Goal: Information Seeking & Learning: Learn about a topic

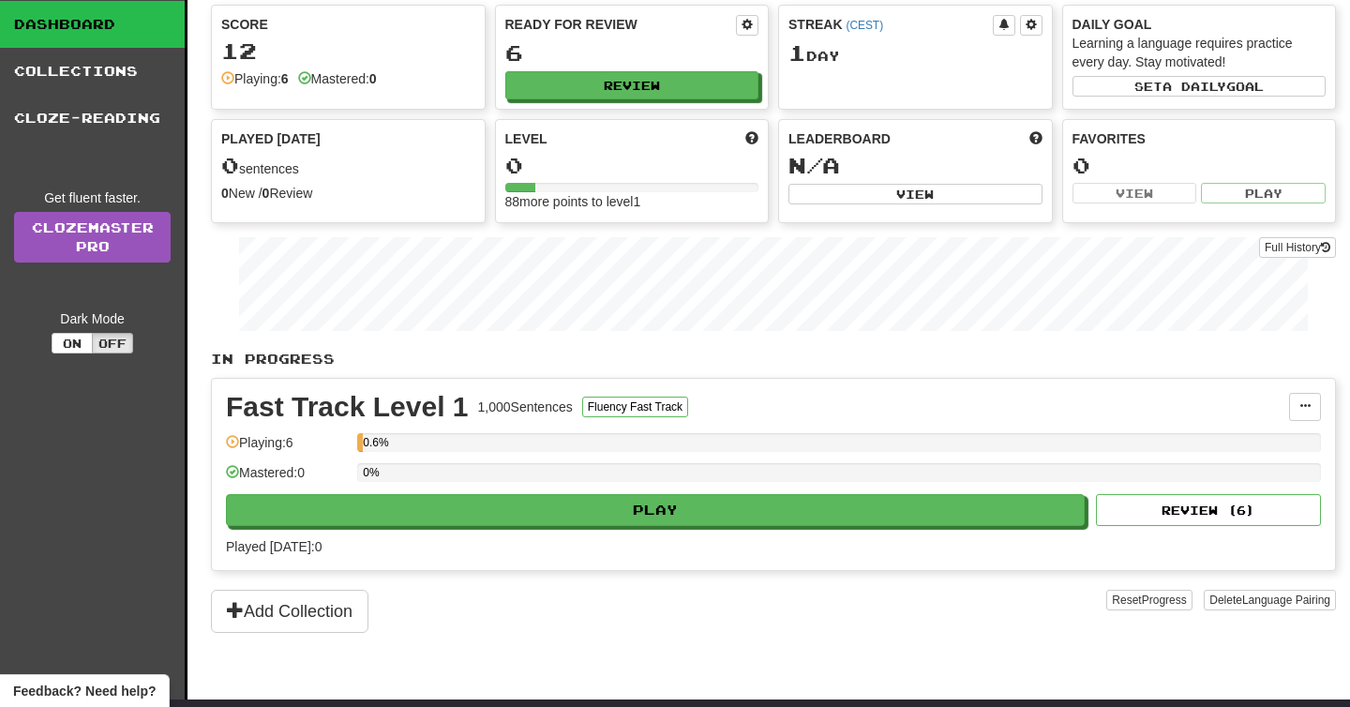
scroll to position [52, 0]
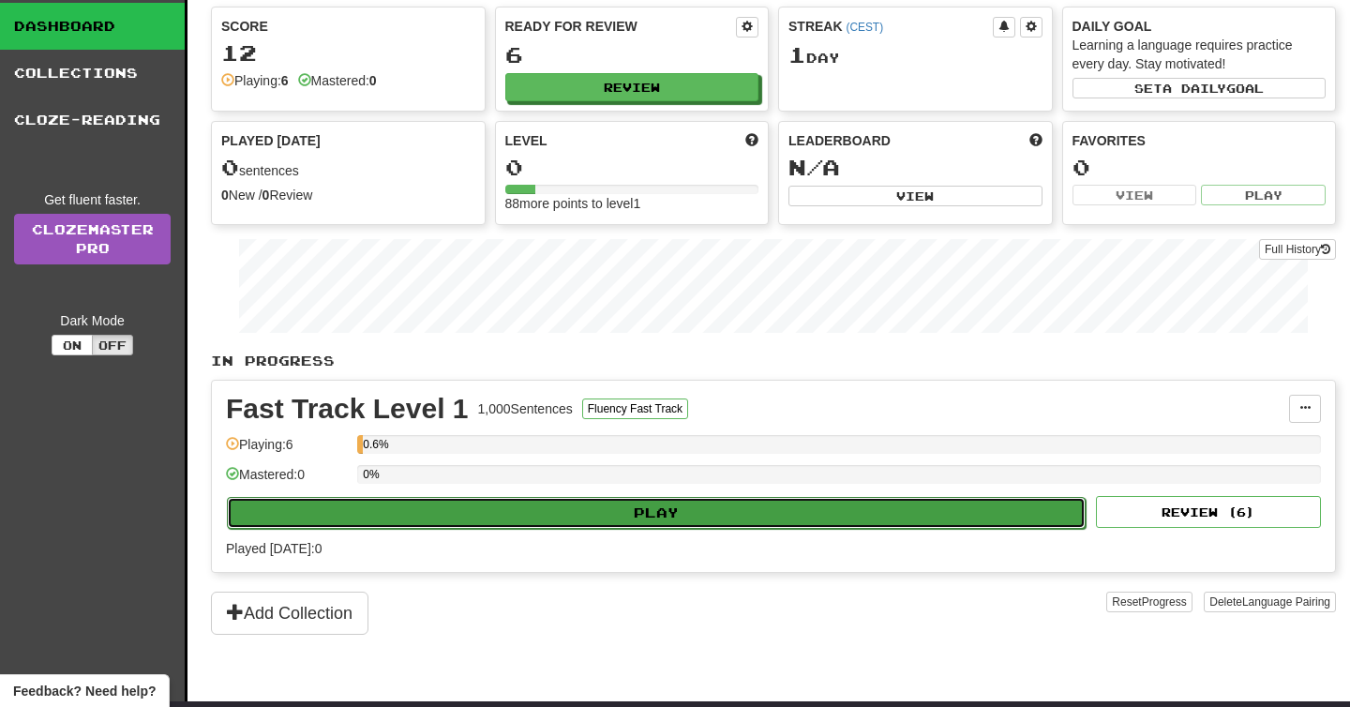
click at [687, 523] on button "Play" at bounding box center [656, 513] width 858 height 32
select select "**"
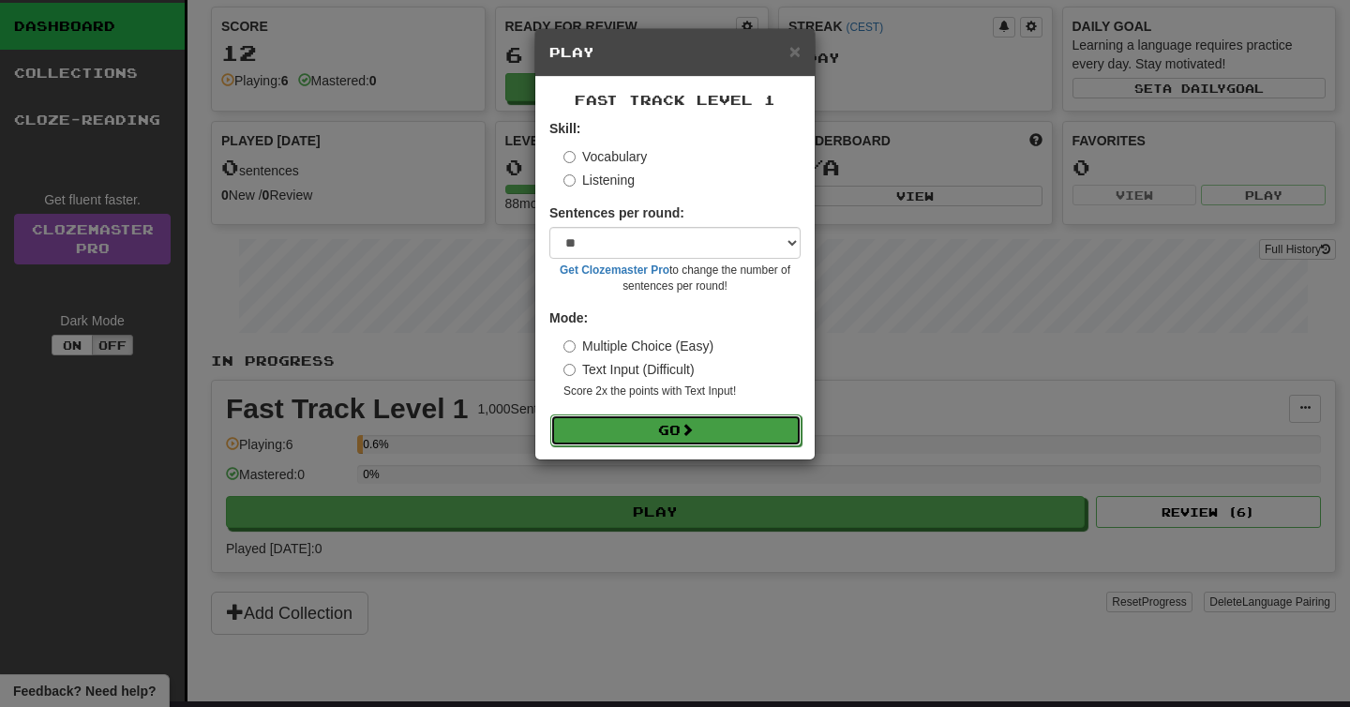
click at [665, 432] on button "Go" at bounding box center [675, 430] width 251 height 32
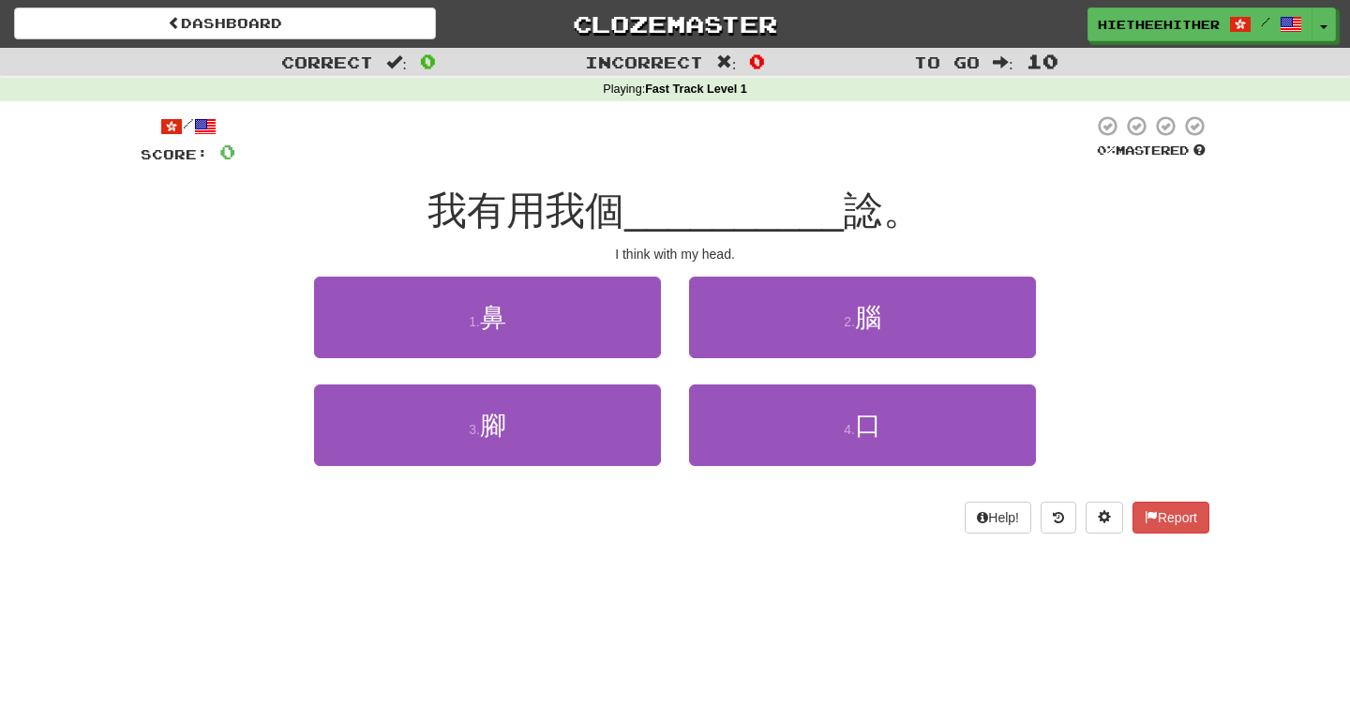
click at [624, 206] on rt at bounding box center [624, 217] width 0 height 22
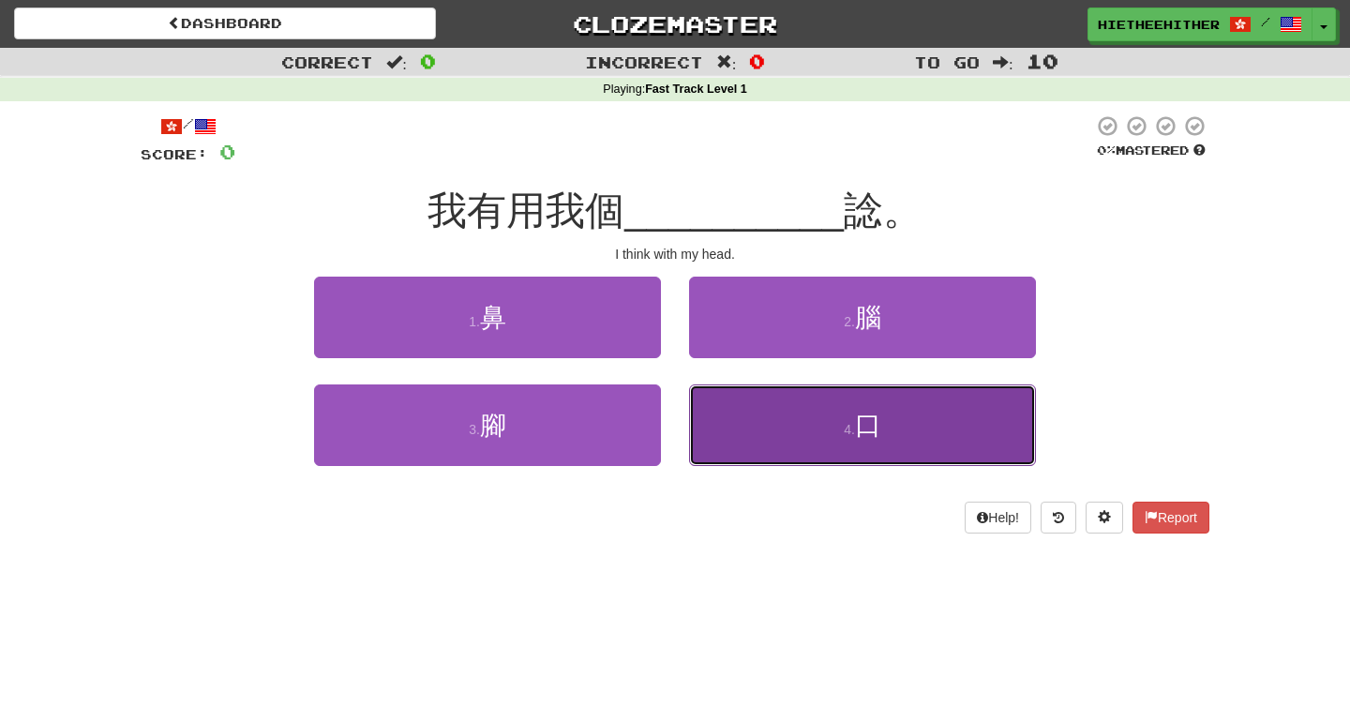
click at [906, 447] on button "4 . 口" at bounding box center [862, 425] width 347 height 82
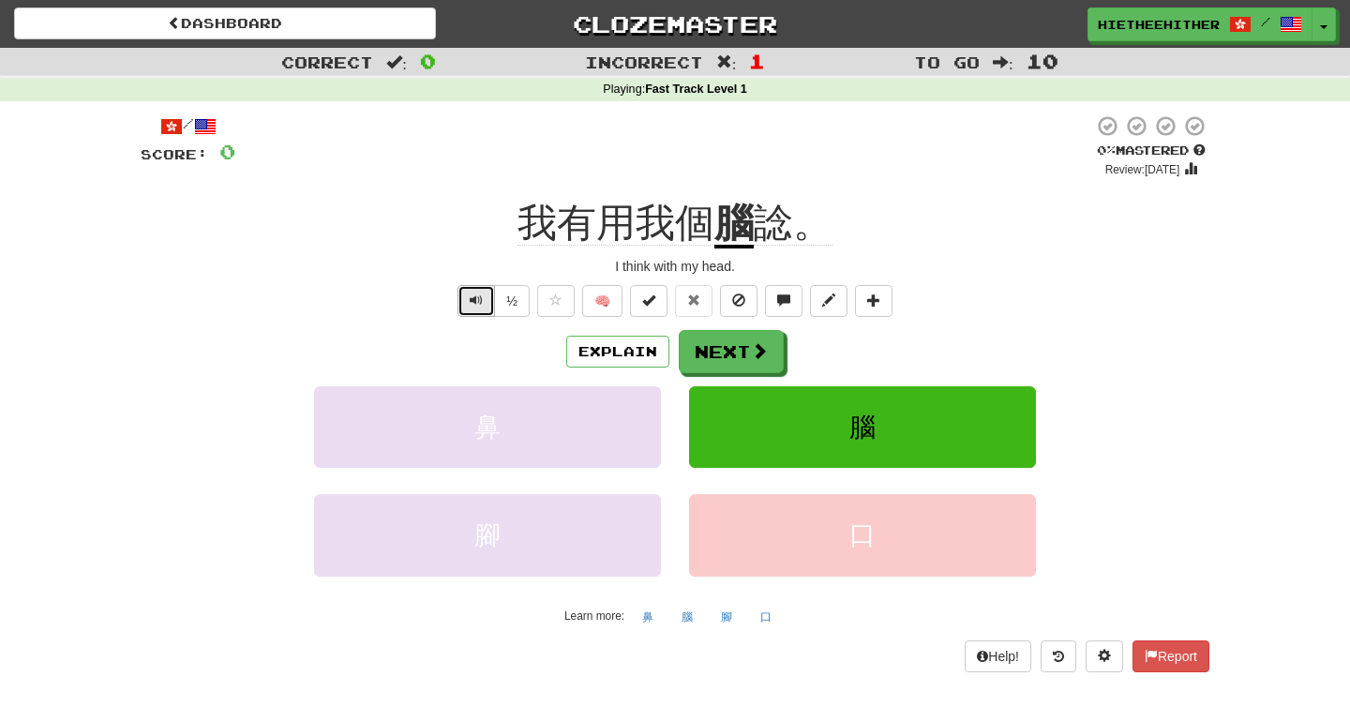
click at [474, 306] on span "Text-to-speech controls" at bounding box center [476, 299] width 13 height 13
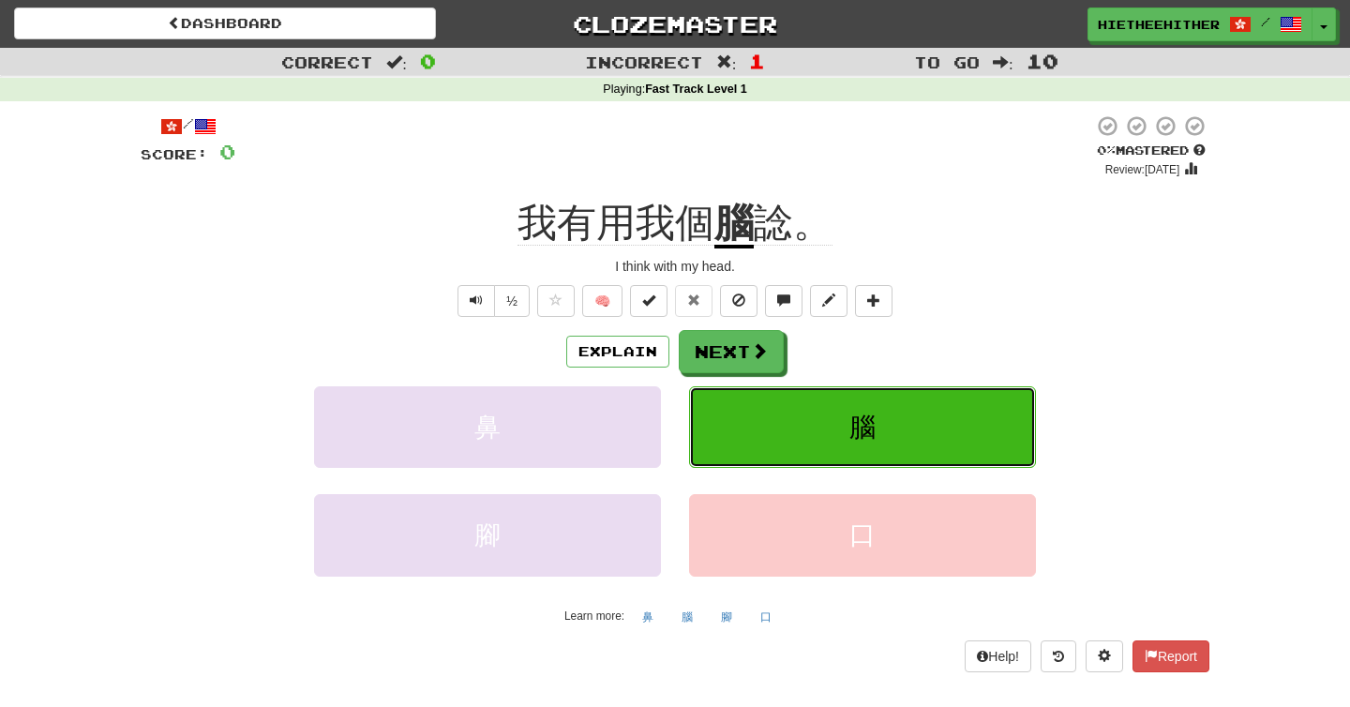
click at [889, 416] on button "腦" at bounding box center [862, 427] width 347 height 82
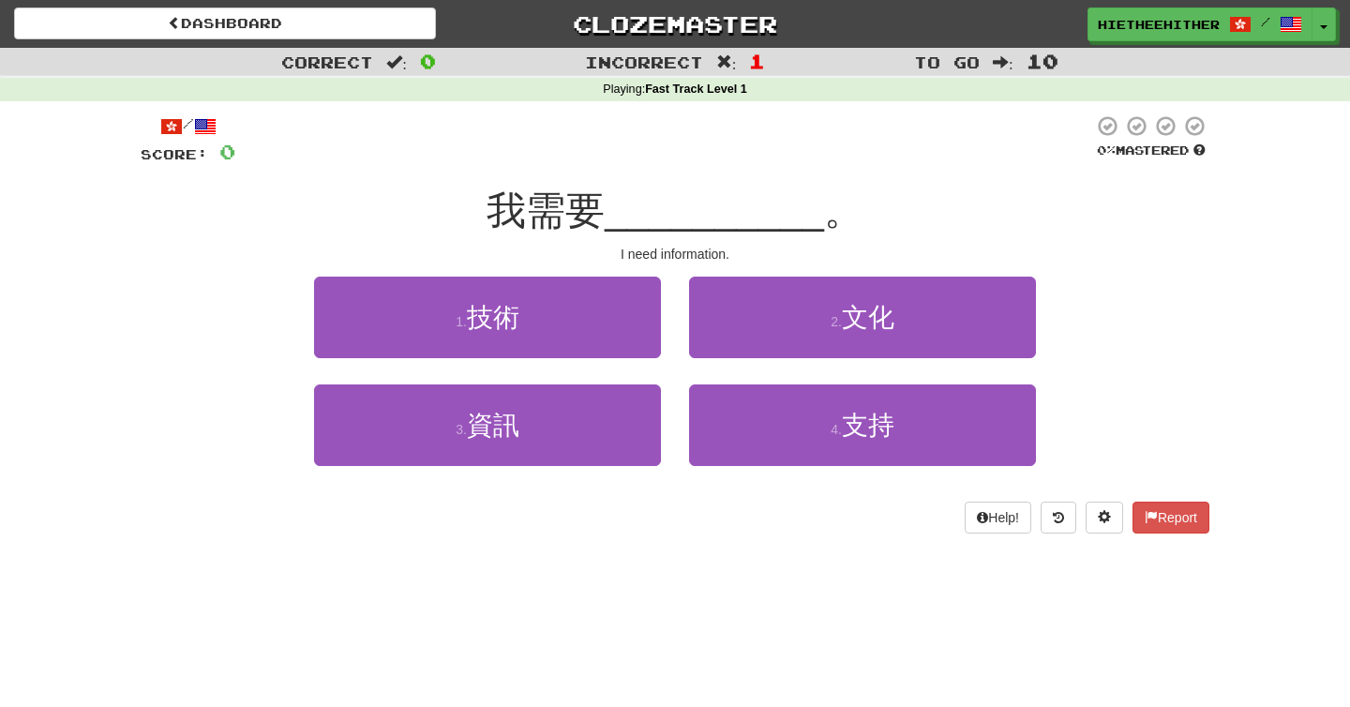
click at [536, 205] on span "我需要" at bounding box center [545, 210] width 118 height 44
click at [1304, 362] on div "Correct : 0 Incorrect : 0 To go : 10 Playing : Fast Track Level 1 / Score: 0 25…" at bounding box center [675, 304] width 1350 height 512
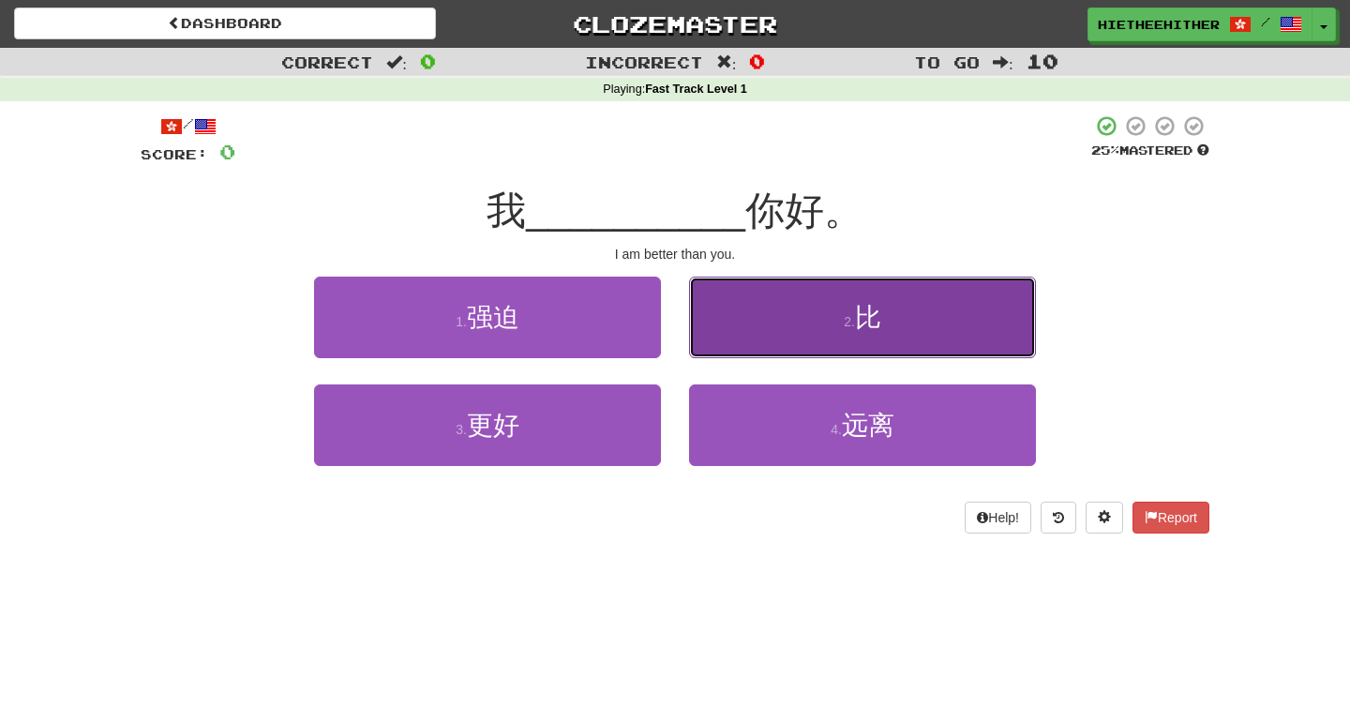
click at [881, 321] on rt at bounding box center [881, 321] width 0 height 15
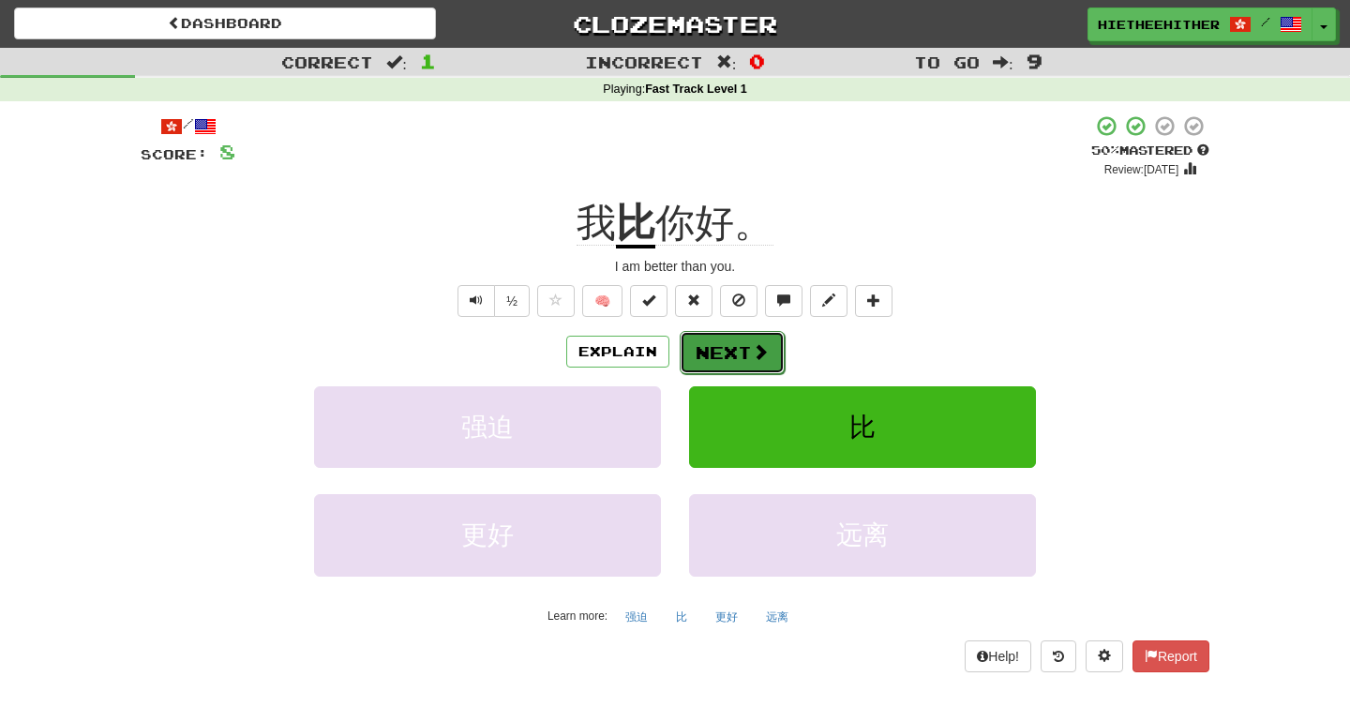
click at [736, 374] on button "Next" at bounding box center [731, 352] width 105 height 43
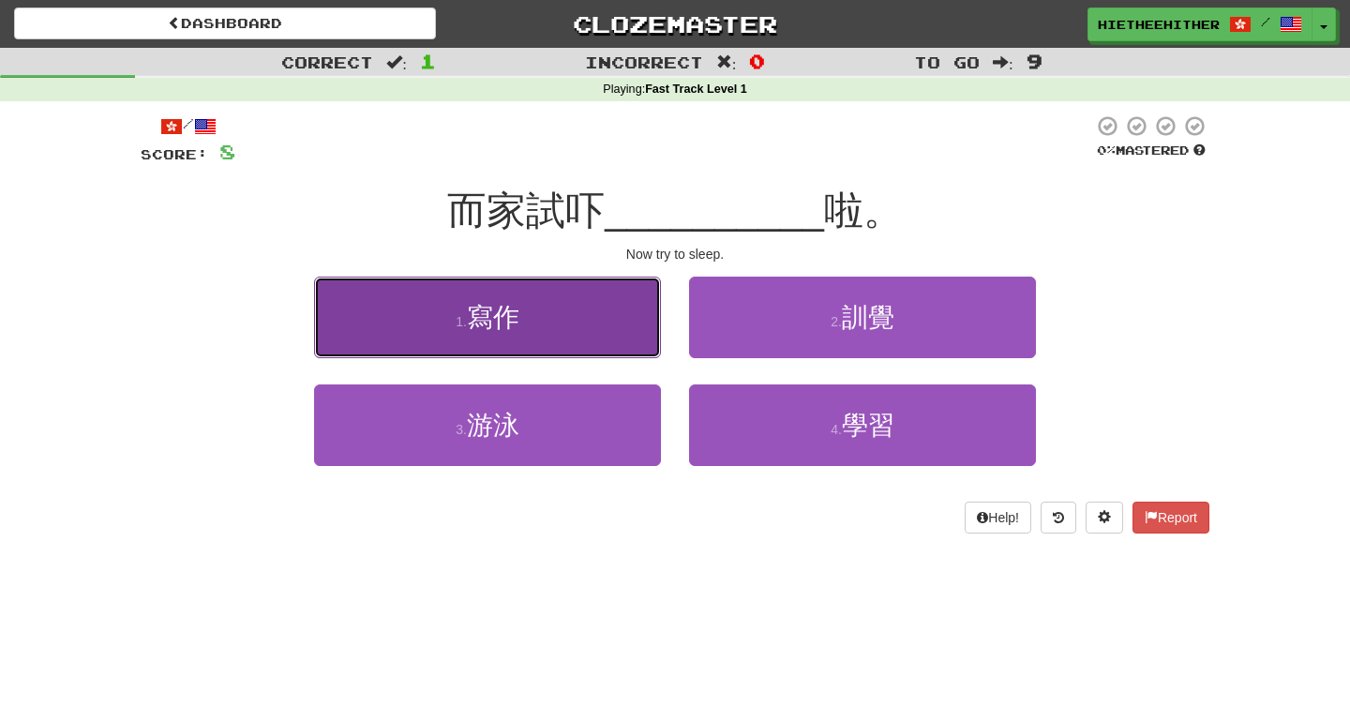
click at [561, 329] on button "1 . 寫 作" at bounding box center [487, 317] width 347 height 82
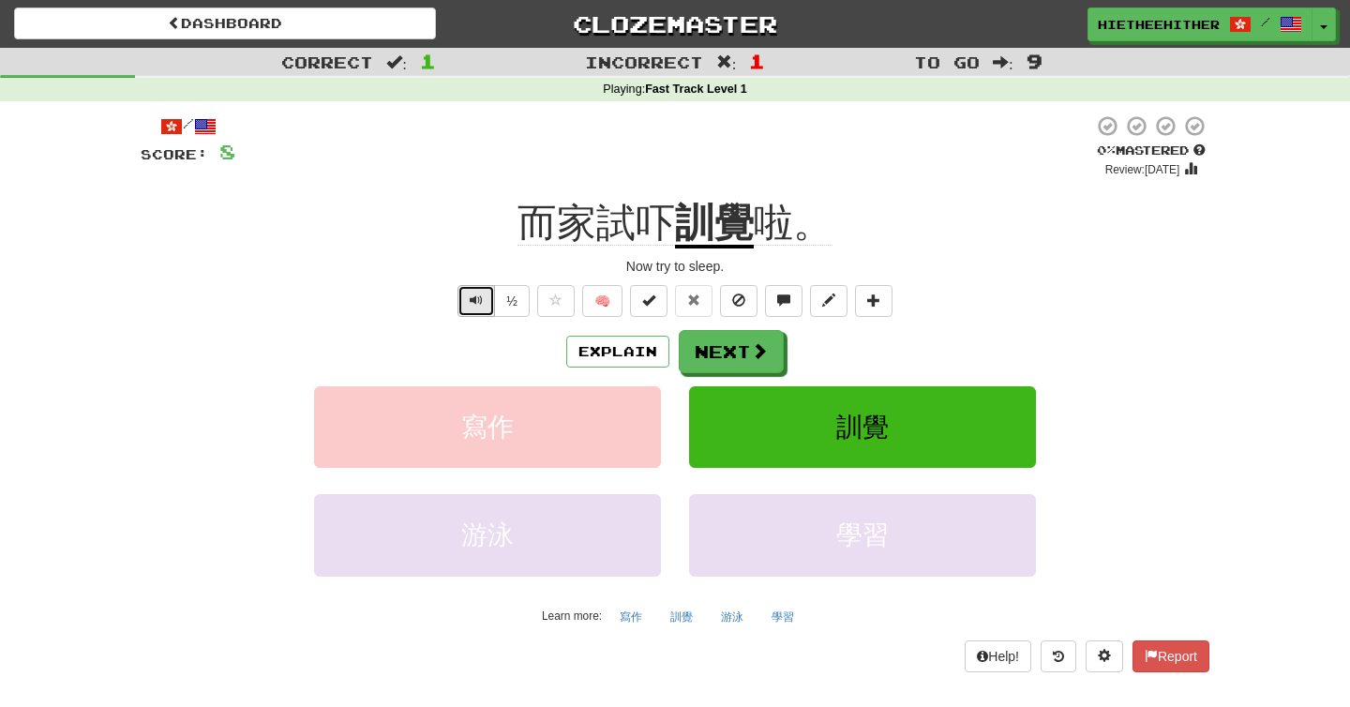
click at [470, 317] on button "Text-to-speech controls" at bounding box center [475, 301] width 37 height 32
click at [647, 367] on button "Explain" at bounding box center [617, 352] width 103 height 32
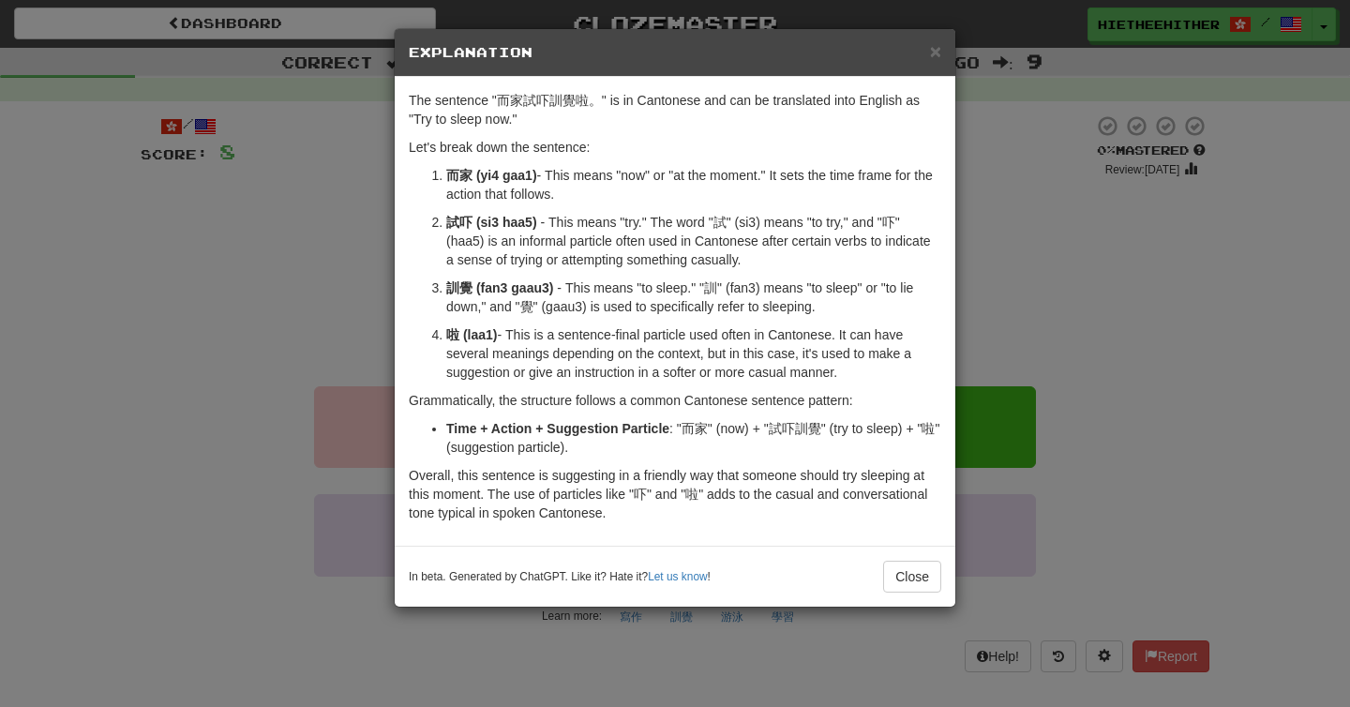
click at [263, 413] on div "× Explanation T h e s e n t e n c e " 而 家 試 吓 訓 覺 啦 。 " i s i n C a n t o n e s…" at bounding box center [675, 353] width 1350 height 707
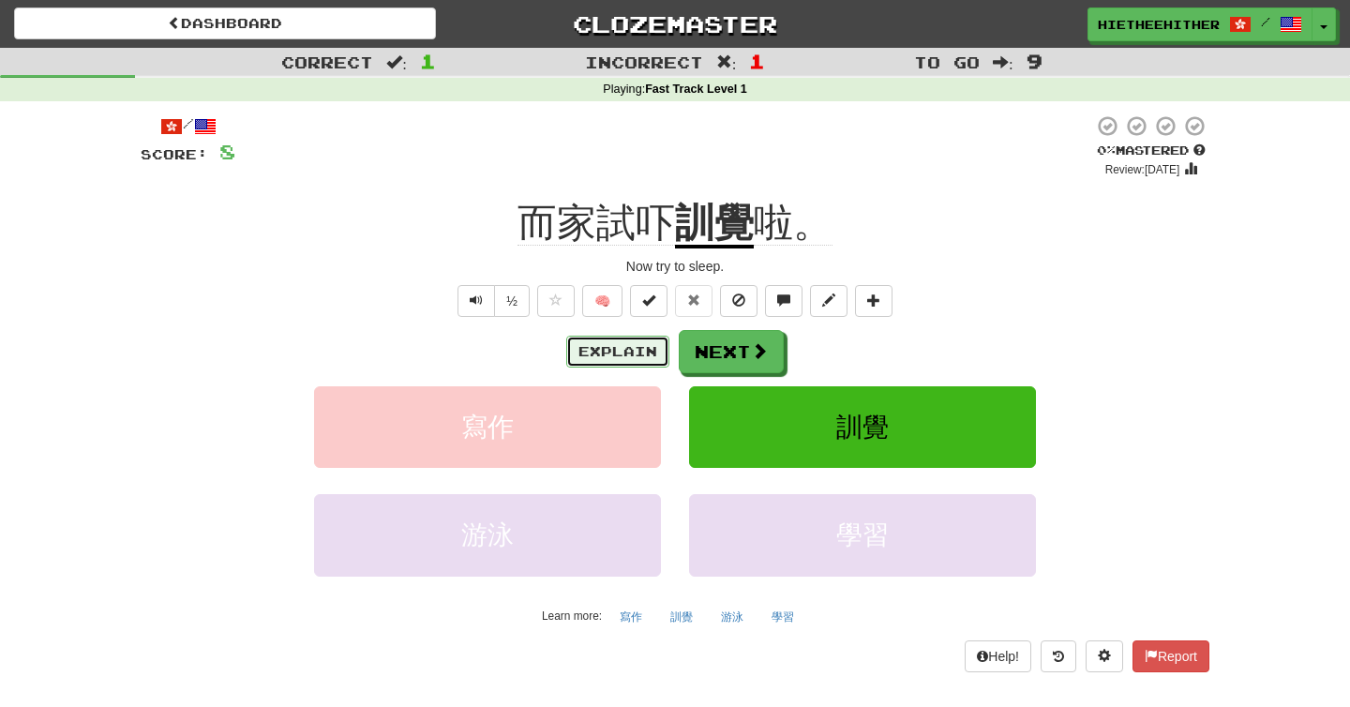
click at [632, 367] on button "Explain" at bounding box center [617, 352] width 103 height 32
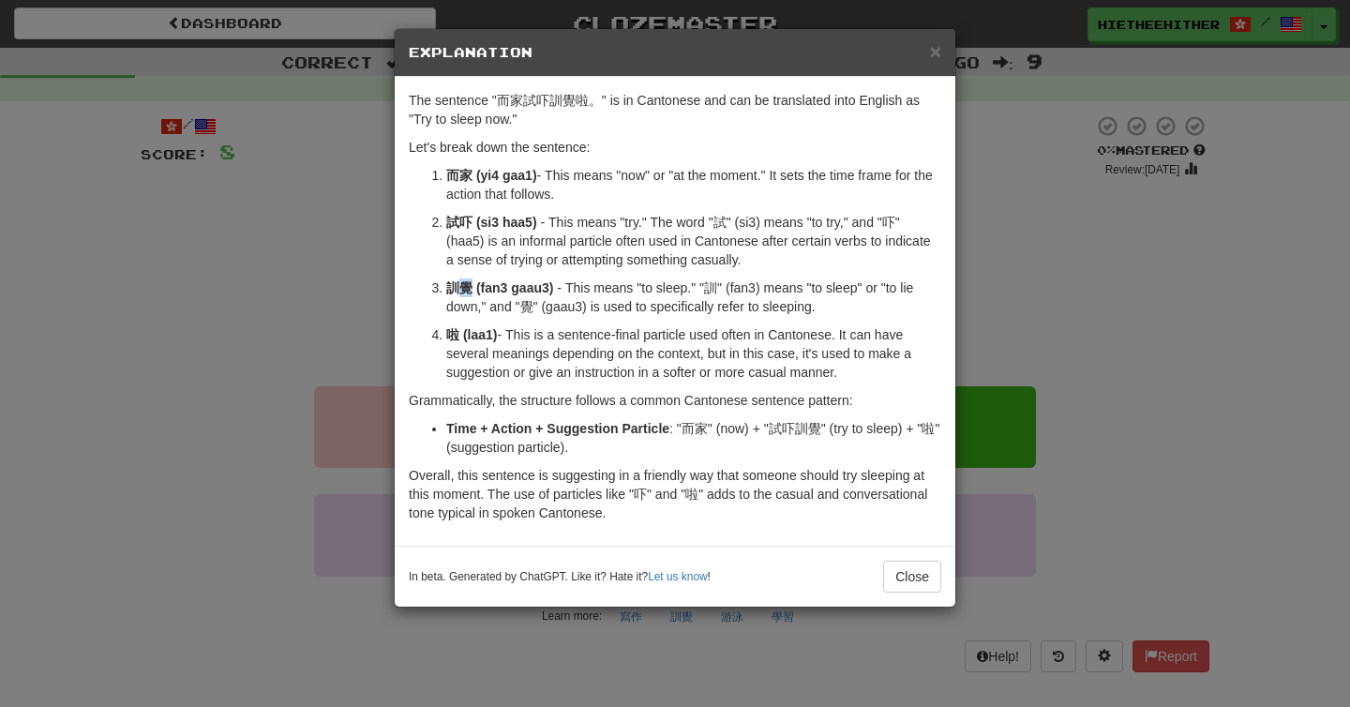
drag, startPoint x: 484, startPoint y: 316, endPoint x: 474, endPoint y: 318, distance: 9.6
click at [472, 295] on ruby "覺" at bounding box center [465, 287] width 13 height 15
copy ruby "覺"
